Goal: Navigation & Orientation: Find specific page/section

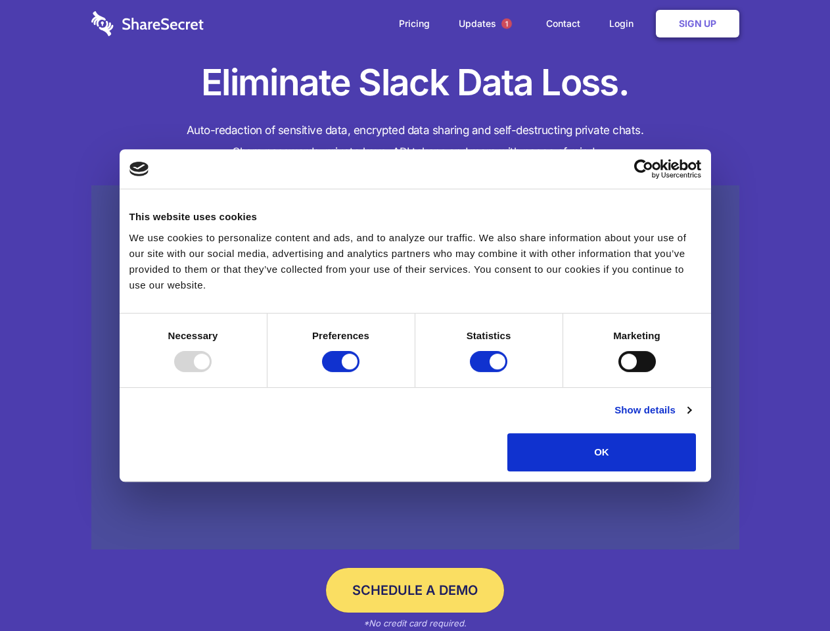
click at [212, 372] on div at bounding box center [192, 361] width 37 height 21
click at [360, 372] on input "Preferences" at bounding box center [340, 361] width 37 height 21
checkbox input "false"
click at [490, 372] on input "Statistics" at bounding box center [488, 361] width 37 height 21
checkbox input "false"
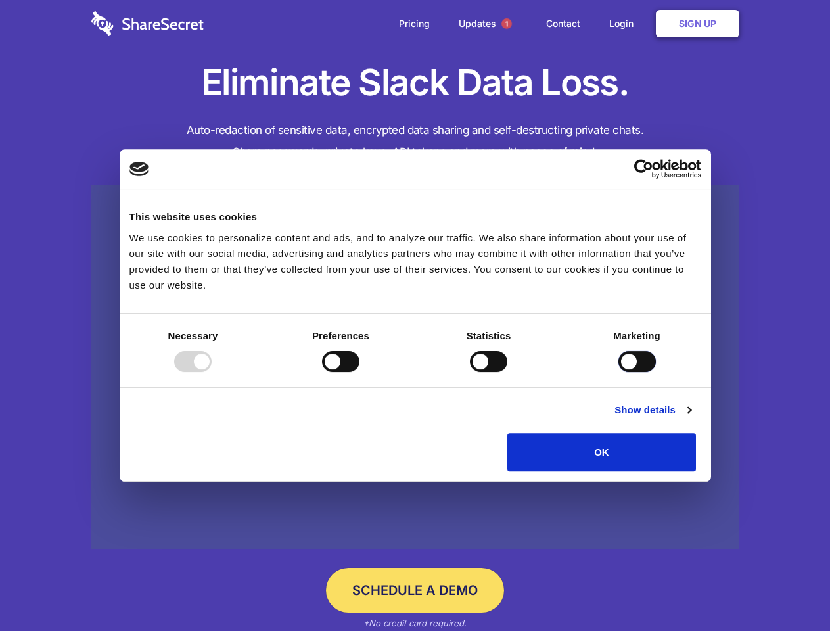
click at [619, 372] on input "Marketing" at bounding box center [637, 361] width 37 height 21
checkbox input "true"
click at [691, 418] on link "Show details" at bounding box center [653, 410] width 76 height 16
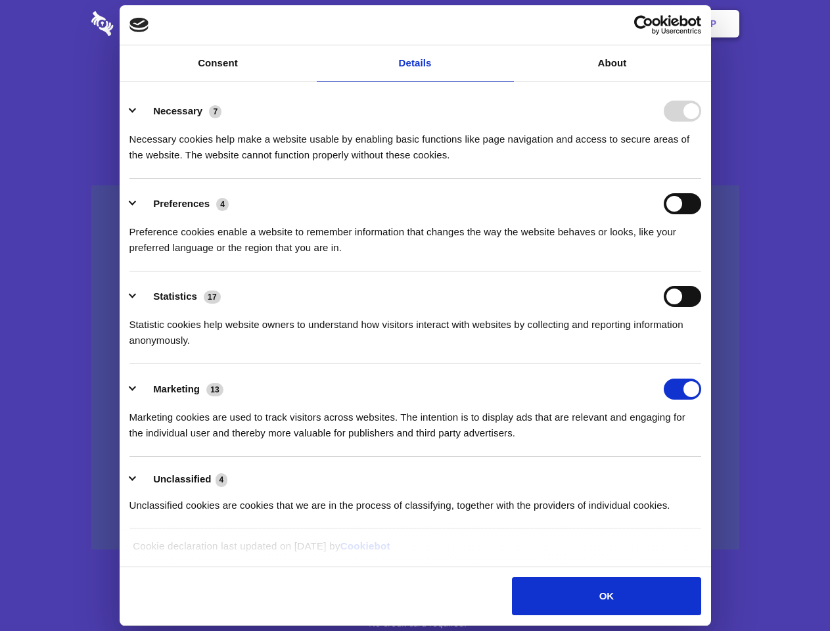
click at [701, 179] on li "Necessary 7 Necessary cookies help make a website usable by enabling basic func…" at bounding box center [415, 132] width 572 height 93
click at [506, 24] on span "1" at bounding box center [507, 23] width 11 height 11
